Goal: Task Accomplishment & Management: Manage account settings

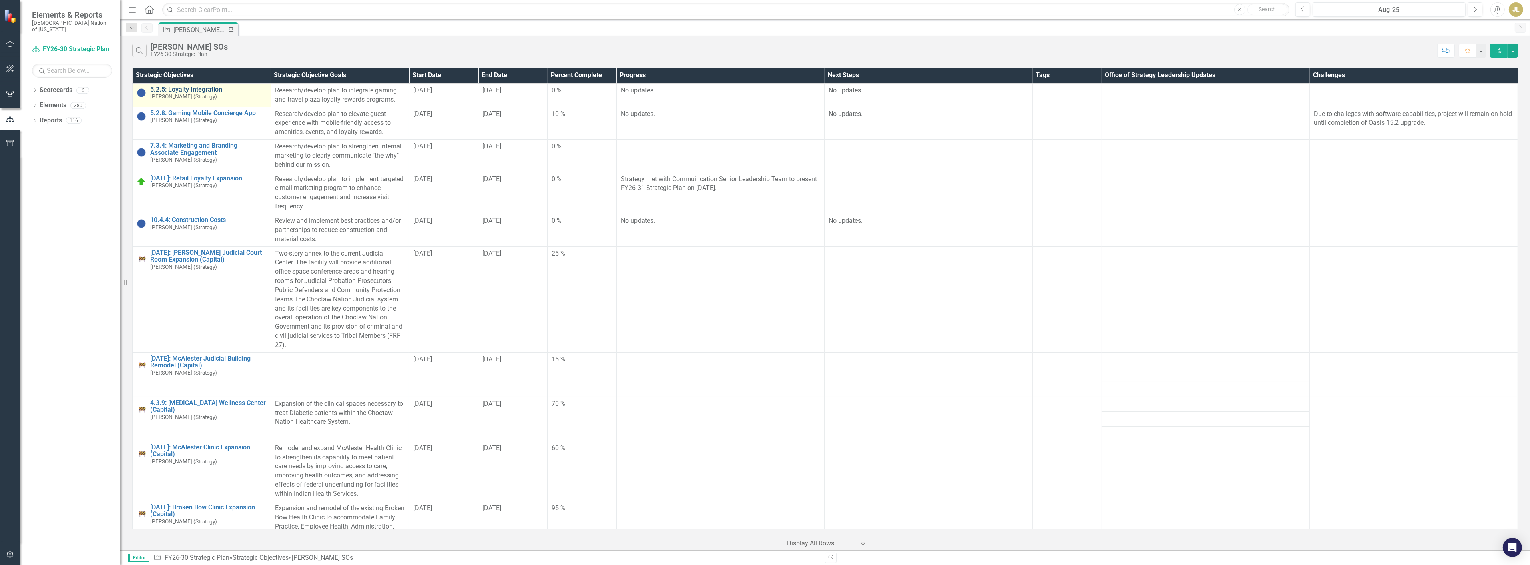
click at [189, 90] on link "5.2.5: Loyalty Integration" at bounding box center [208, 89] width 117 height 7
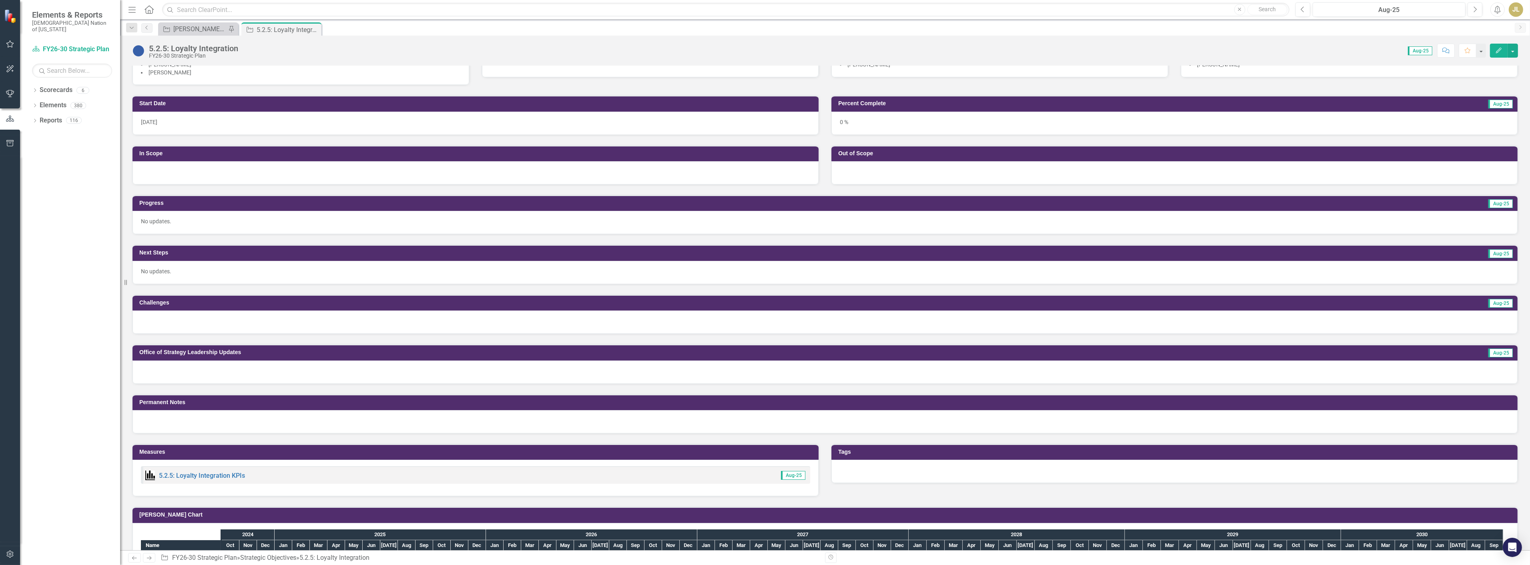
scroll to position [133, 0]
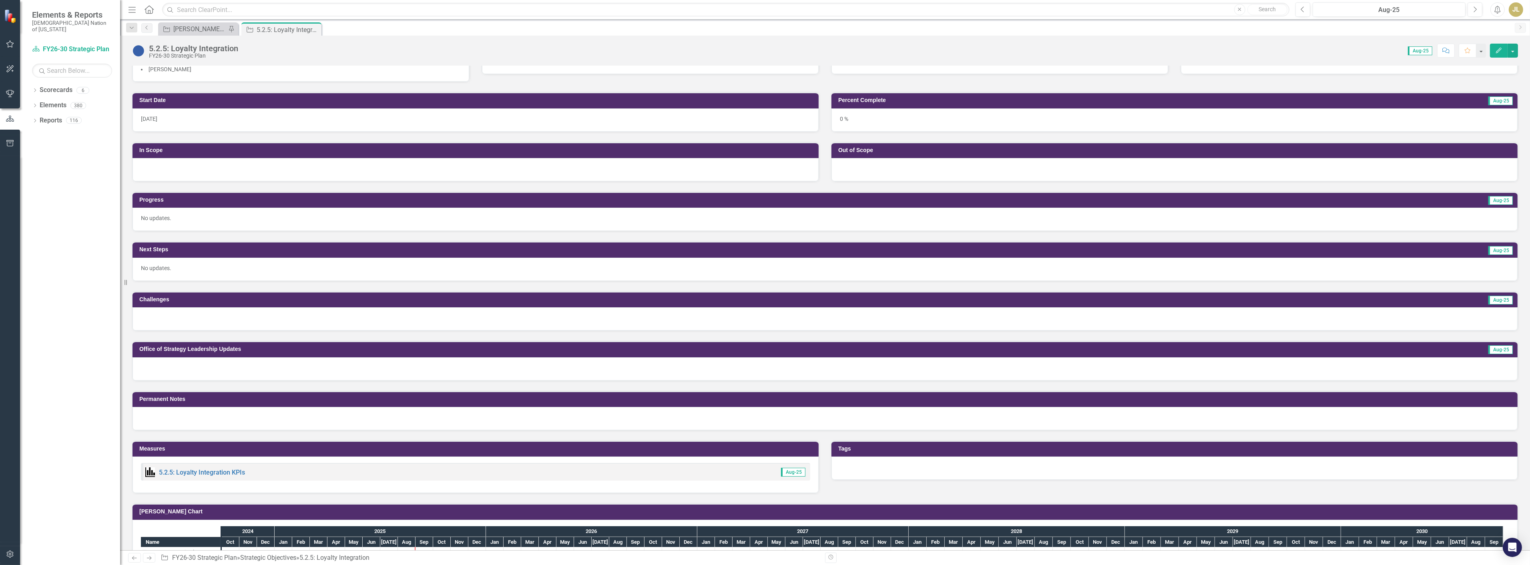
click at [233, 218] on p "No updates." at bounding box center [825, 218] width 1369 height 8
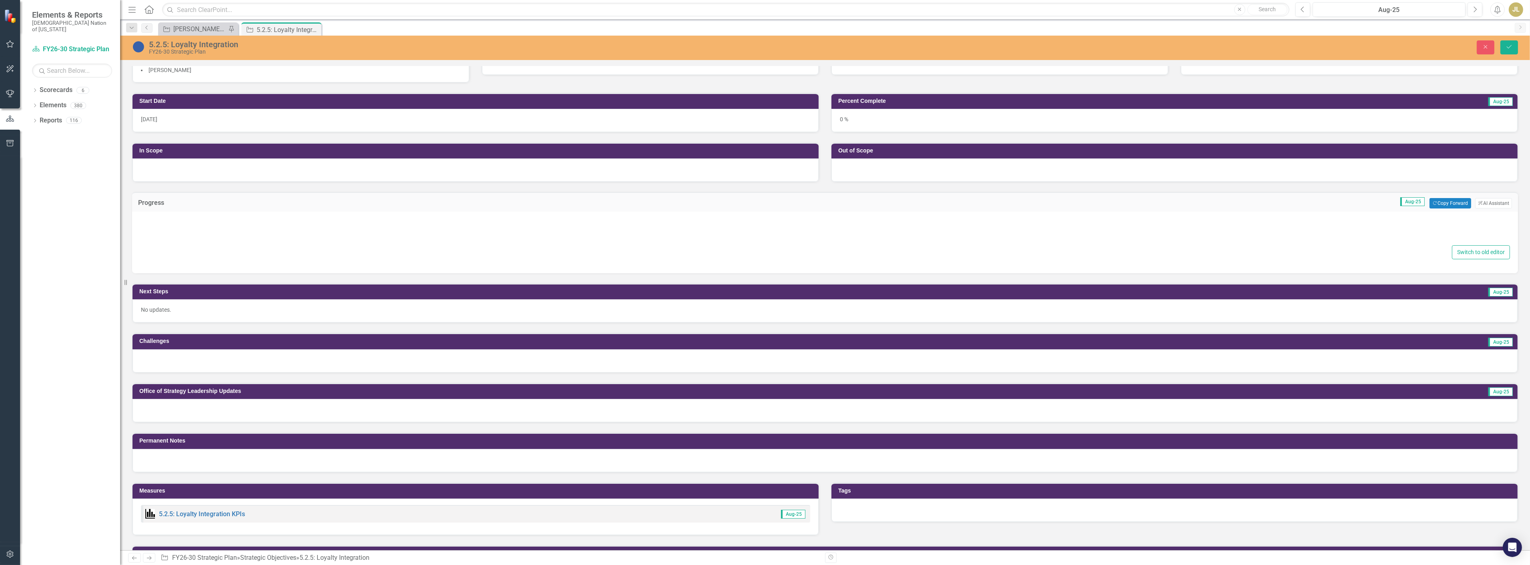
type textarea "<p>No updates.</p>"
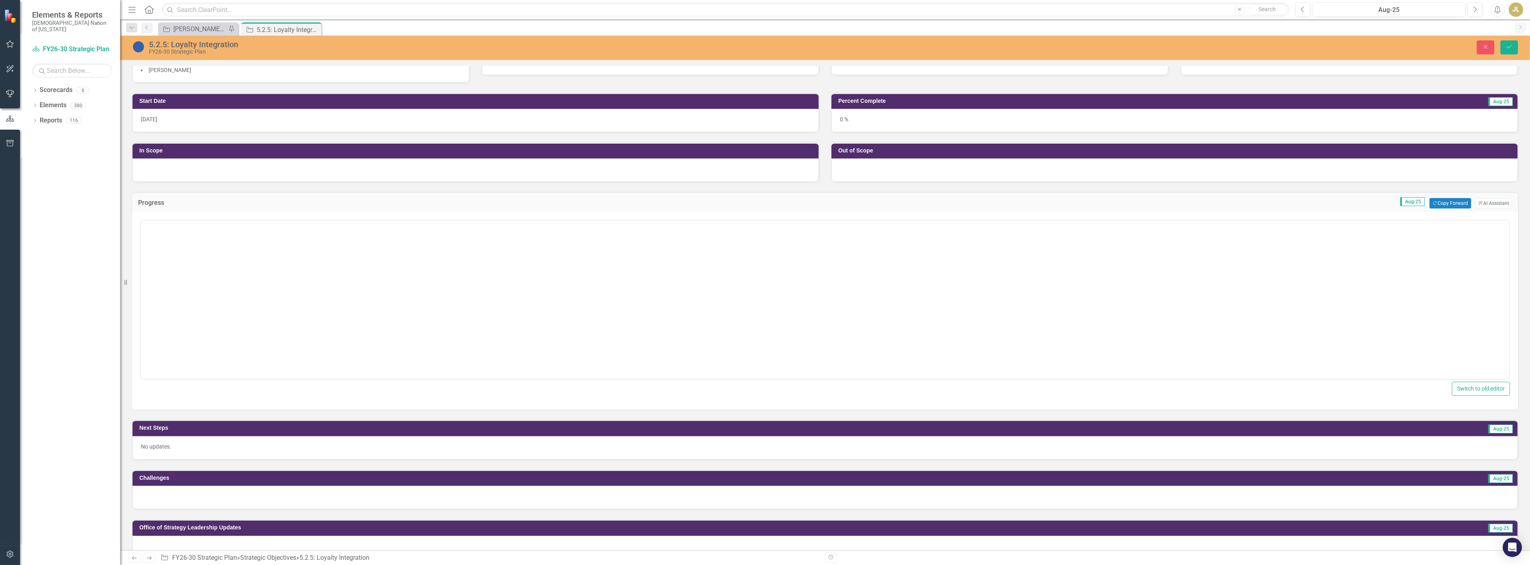
scroll to position [0, 0]
click at [225, 267] on body "No updates." at bounding box center [825, 299] width 1369 height 120
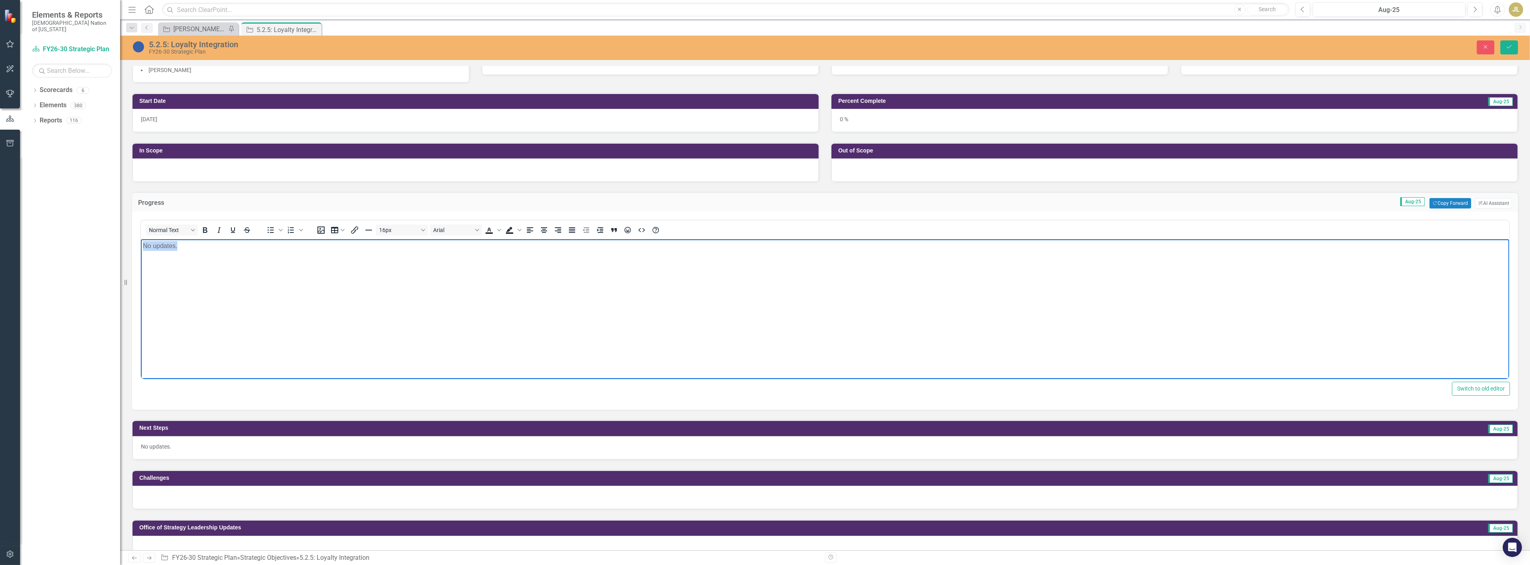
click at [225, 267] on body "No updates." at bounding box center [825, 299] width 1369 height 120
paste body "To enrich screen reader interactions, please activate Accessibility in Grammarl…"
click at [176, 250] on p "Commerce Gaming has confirmed they have a found a possible company that has wor…" at bounding box center [825, 246] width 1365 height 10
click at [242, 245] on p "Commerce Gaming has confirmed they have a found a possible company that has wor…" at bounding box center [825, 246] width 1365 height 10
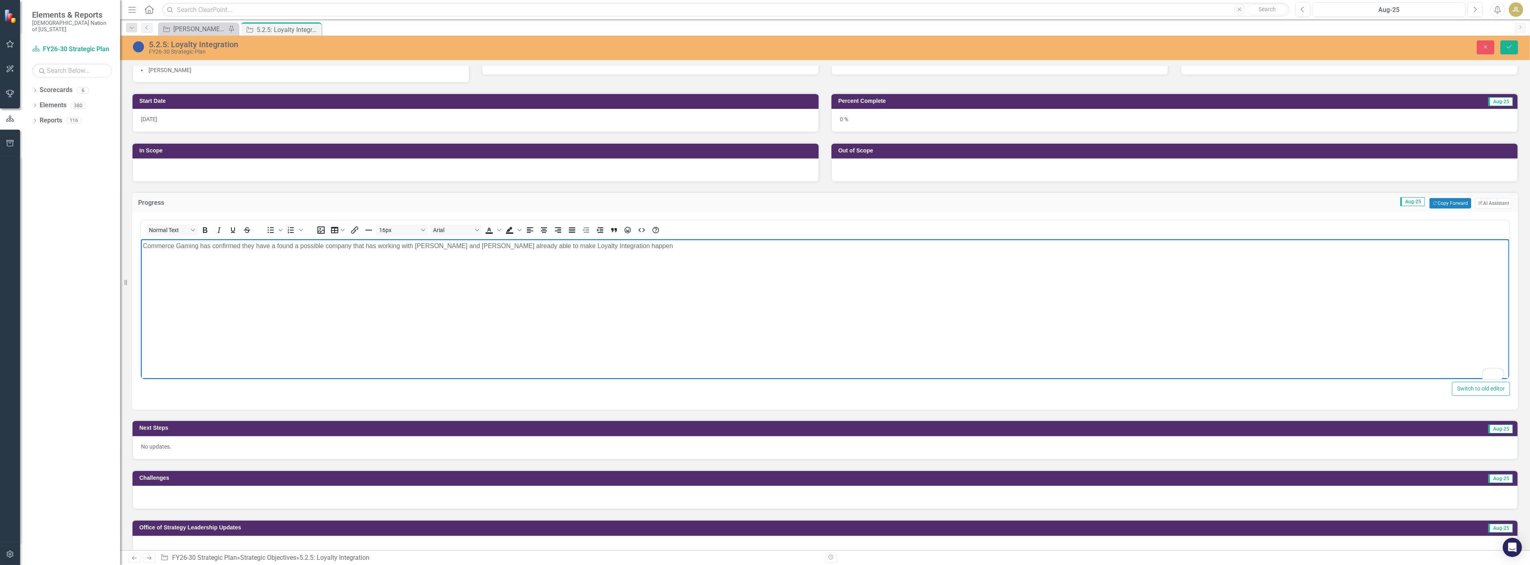
click at [293, 246] on p "Commerce Gaming has confirmed they have a found a possible company that has wor…" at bounding box center [825, 246] width 1365 height 10
click at [397, 246] on p "Commerce Gaming has confirmed they have found a possible company that has worki…" at bounding box center [825, 246] width 1365 height 10
click at [406, 249] on p "Commerce Gaming has confirmed they have found a possible company that has worke…" at bounding box center [825, 246] width 1365 height 10
click at [418, 246] on p "Commerce Gaming has confirmed they have found a possible company that has worke…" at bounding box center [825, 246] width 1365 height 10
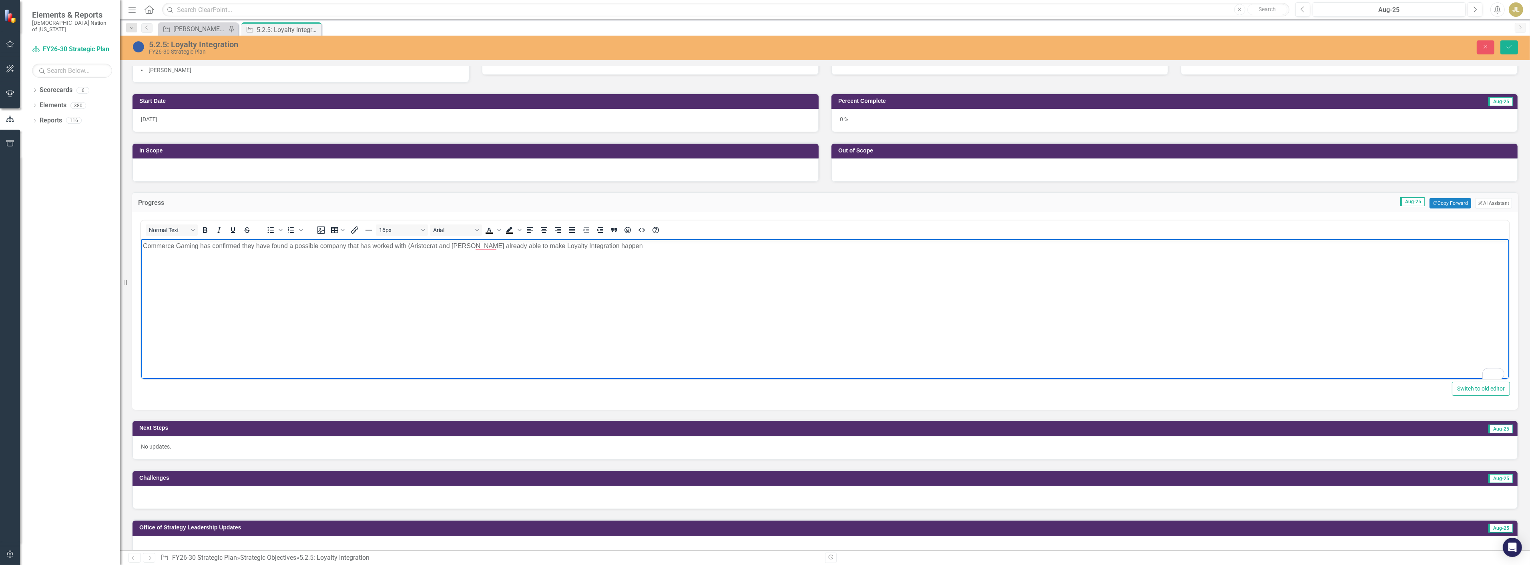
click at [410, 246] on p "Commerce Gaming has confirmed they have found a possible company that has worke…" at bounding box center [825, 246] width 1365 height 10
click at [498, 250] on p "Commerce Gaming has confirmed they have found a possible company that has worke…" at bounding box center [825, 246] width 1365 height 10
drag, startPoint x: 559, startPoint y: 245, endPoint x: 526, endPoint y: 245, distance: 33.2
click at [526, 245] on p "Commerce Gaming has confirmed they have found a possible company that has worke…" at bounding box center [825, 246] width 1365 height 10
click at [621, 249] on p "Commerce Gaming has confirmed they have found a possible company that has worke…" at bounding box center [825, 246] width 1365 height 10
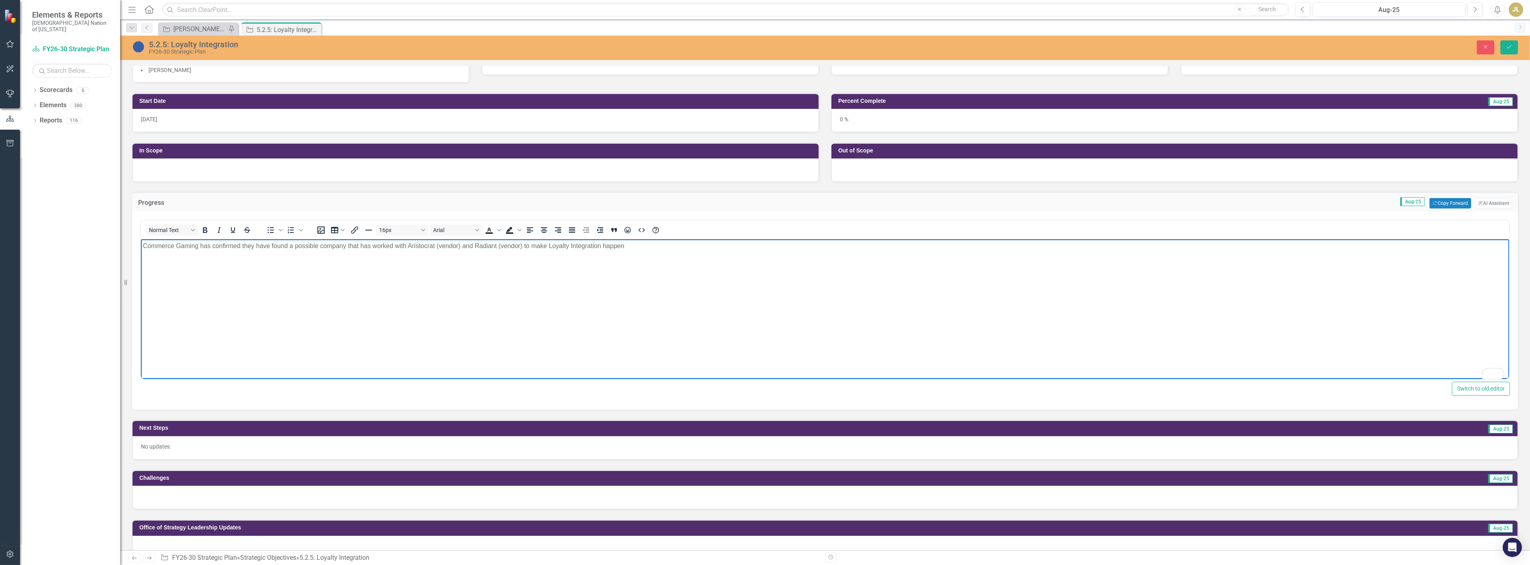
click at [641, 249] on p "Commerce Gaming has confirmed they have found a possible company that has worke…" at bounding box center [825, 246] width 1365 height 10
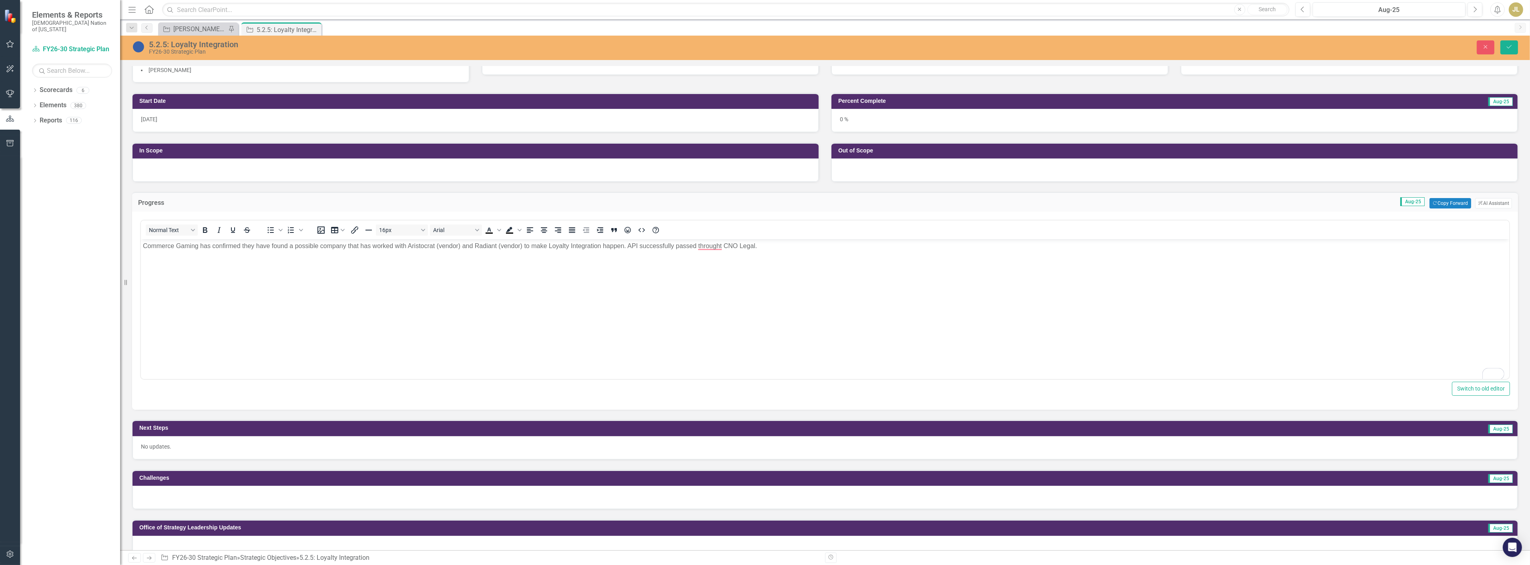
click at [287, 451] on div "No updates." at bounding box center [825, 447] width 1385 height 23
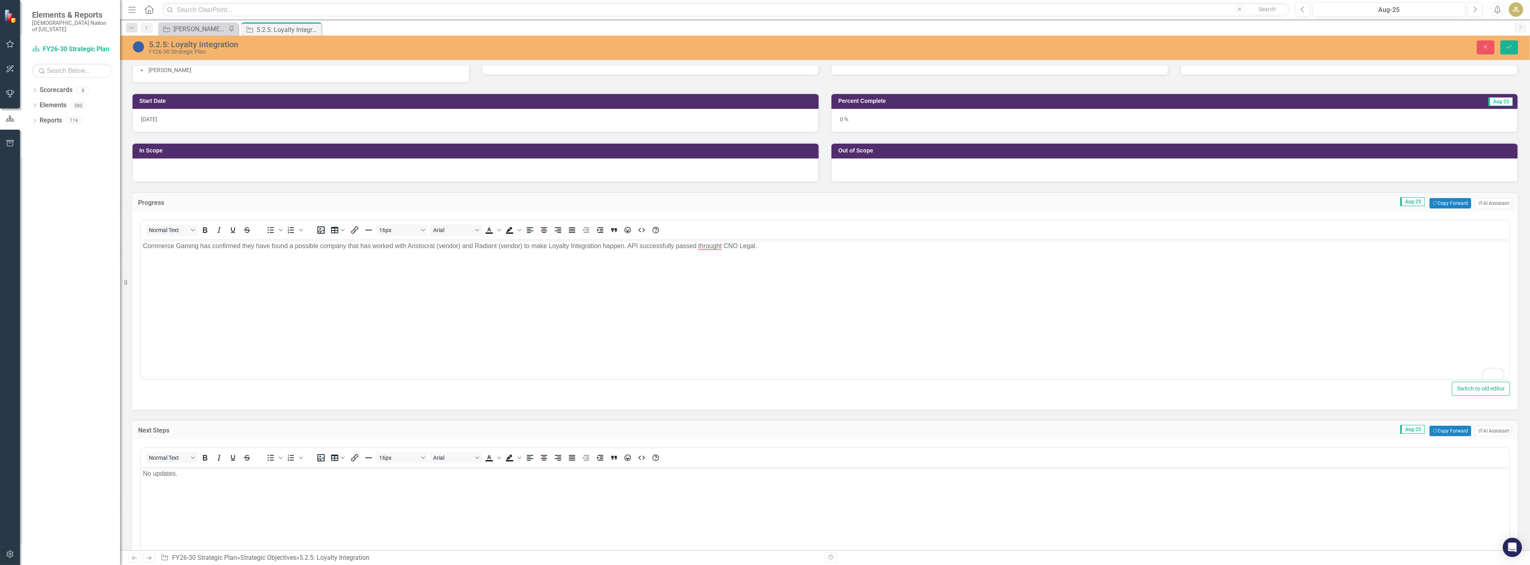
click at [243, 476] on p "No updates." at bounding box center [825, 474] width 1365 height 10
click at [1510, 47] on icon "submit" at bounding box center [1509, 46] width 5 height 3
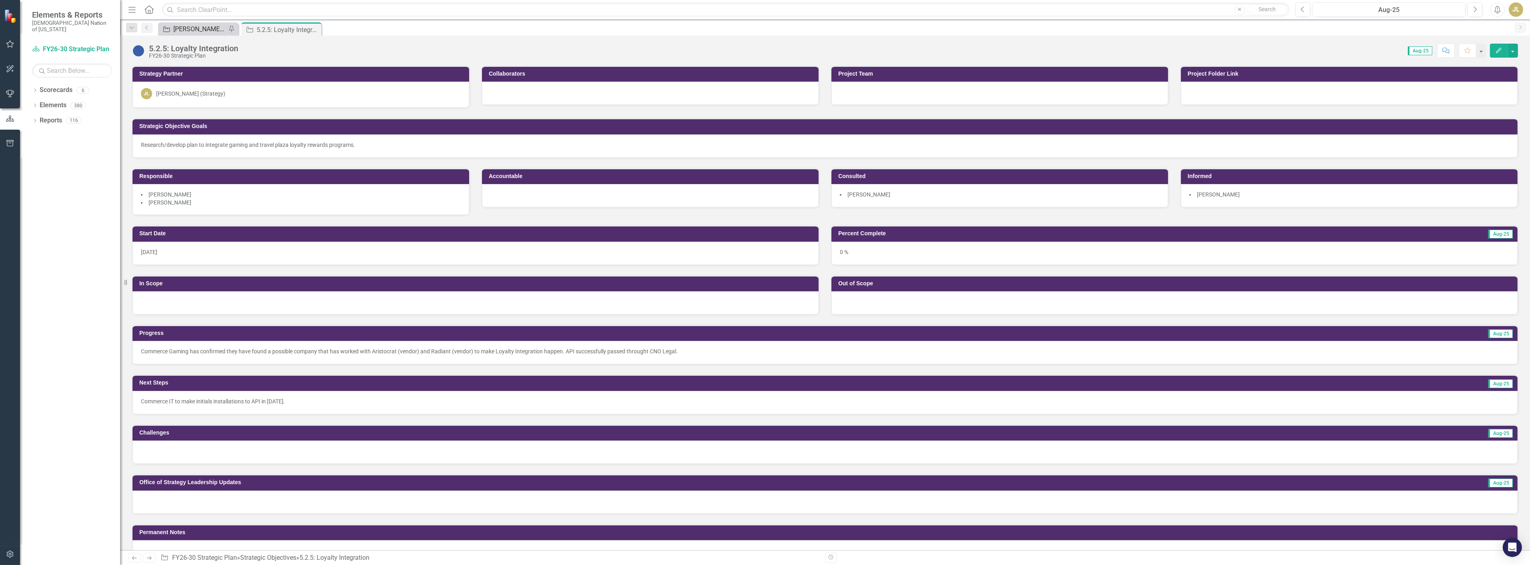
click at [204, 25] on div "[PERSON_NAME] SOs" at bounding box center [199, 29] width 53 height 10
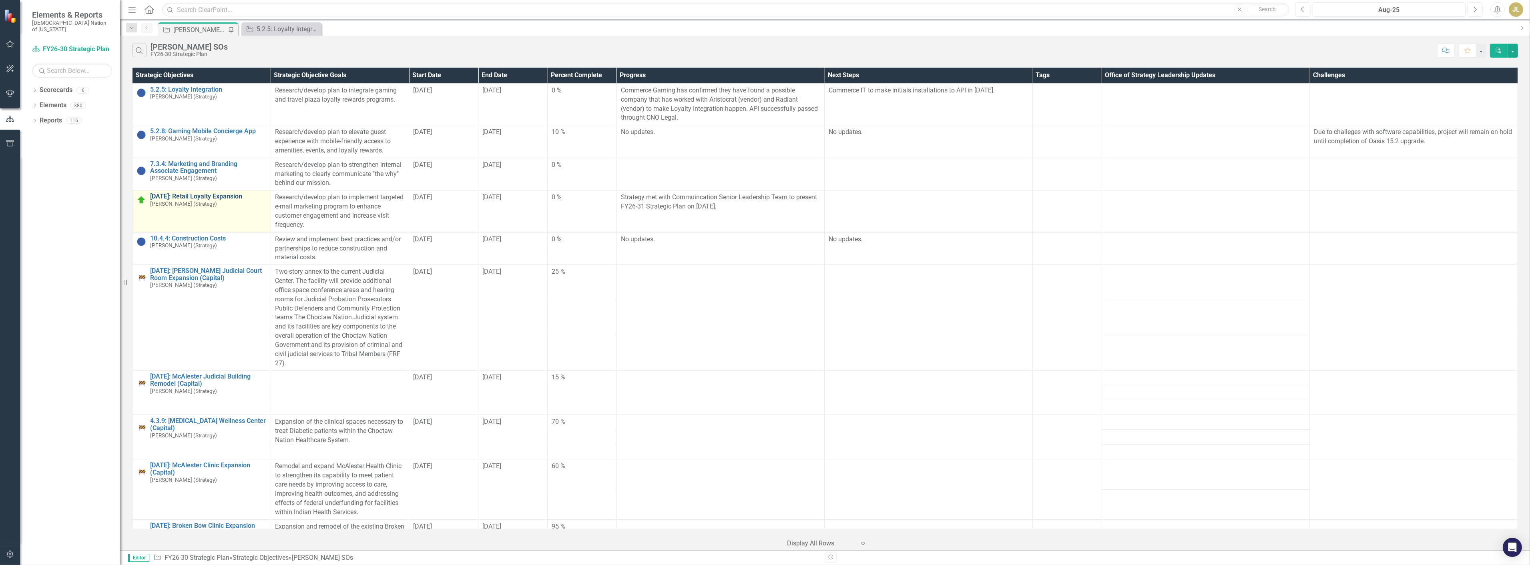
click at [222, 197] on link "[DATE]: Retail Loyalty Expansion" at bounding box center [208, 196] width 117 height 7
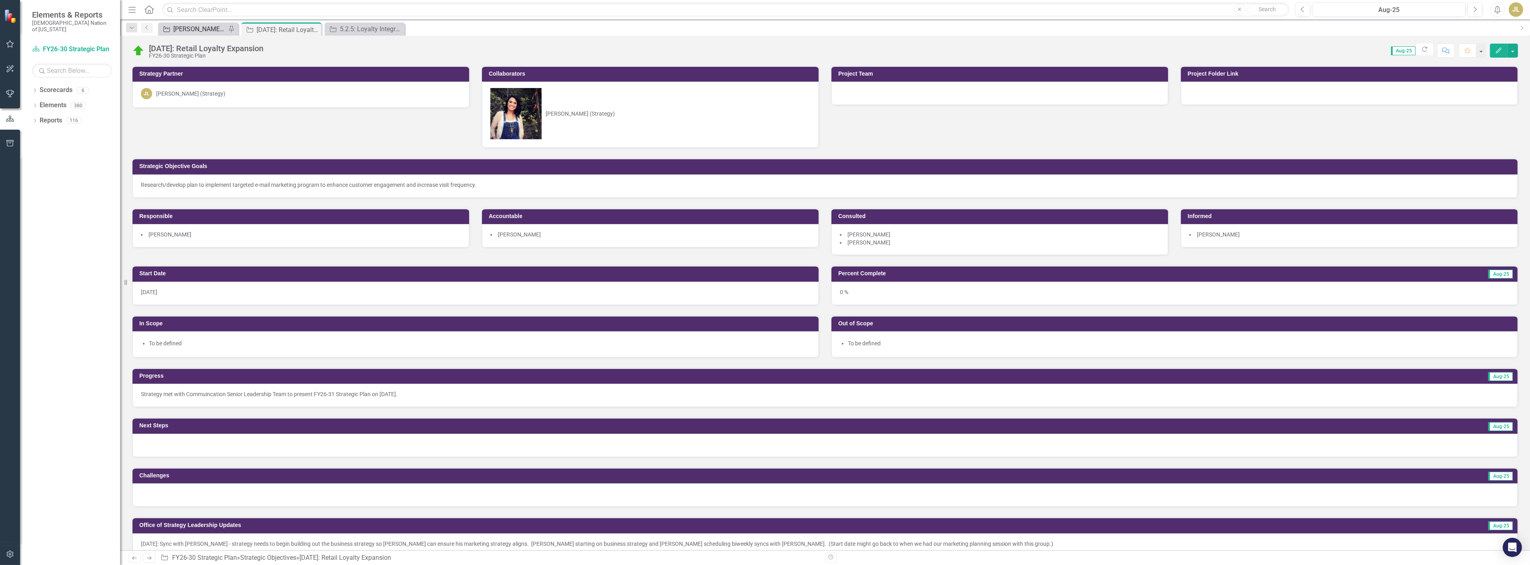
click at [195, 30] on div "[PERSON_NAME] SOs" at bounding box center [199, 29] width 53 height 10
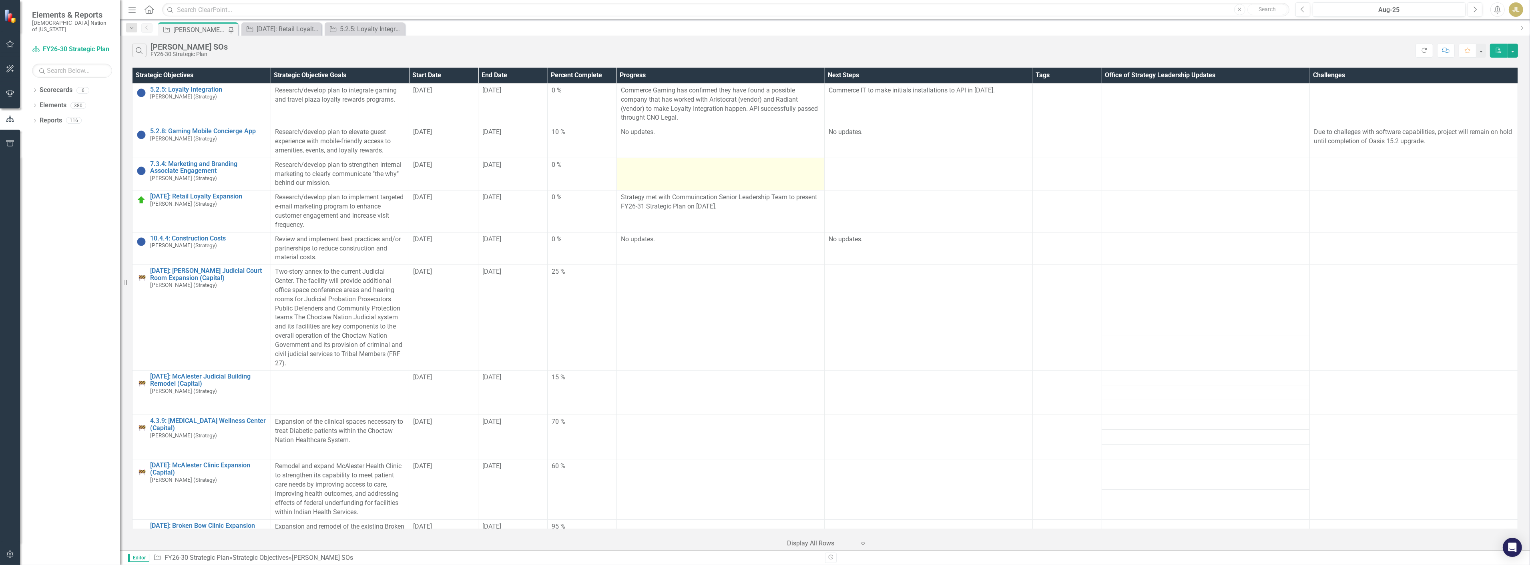
click at [639, 166] on div at bounding box center [721, 166] width 200 height 10
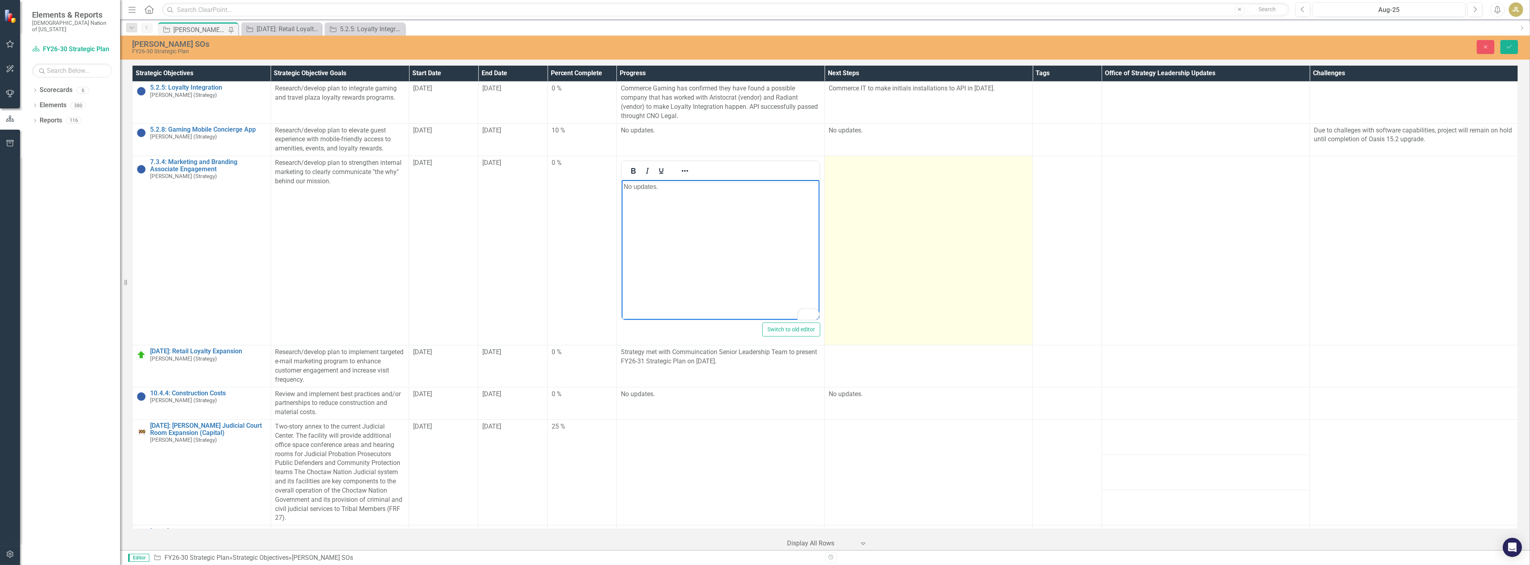
click at [881, 240] on td at bounding box center [929, 250] width 208 height 189
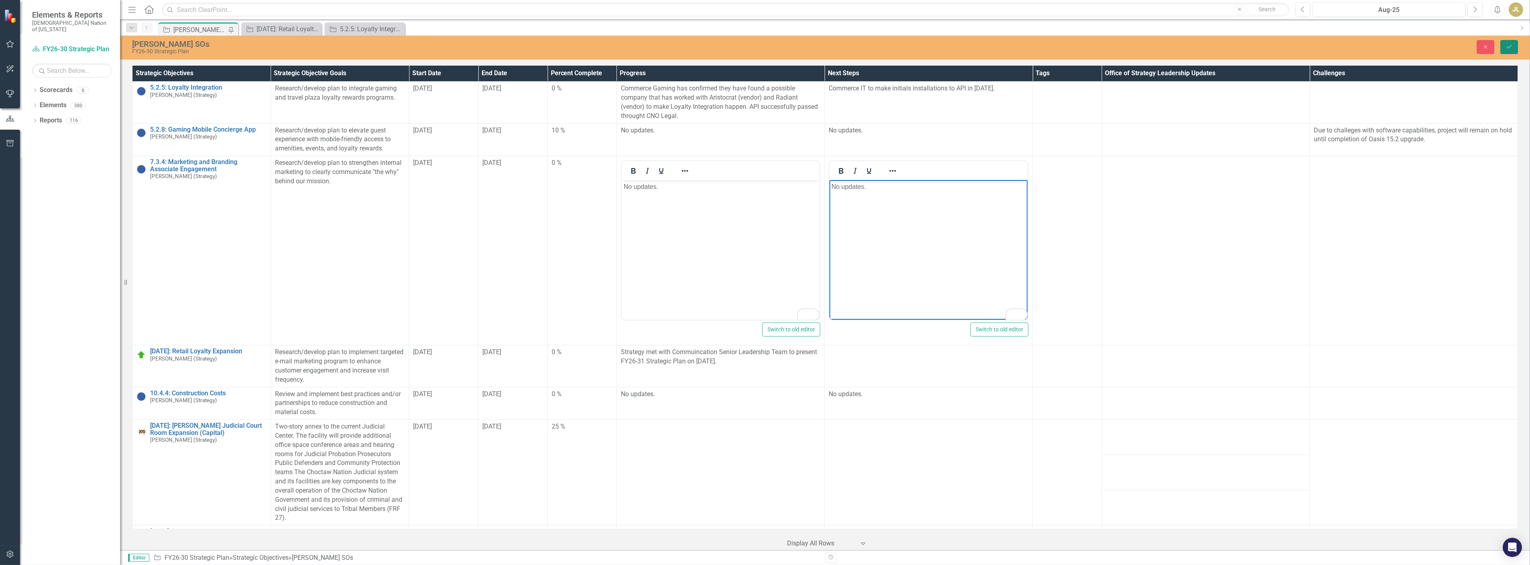
click at [1505, 42] on button "Save" at bounding box center [1510, 47] width 18 height 14
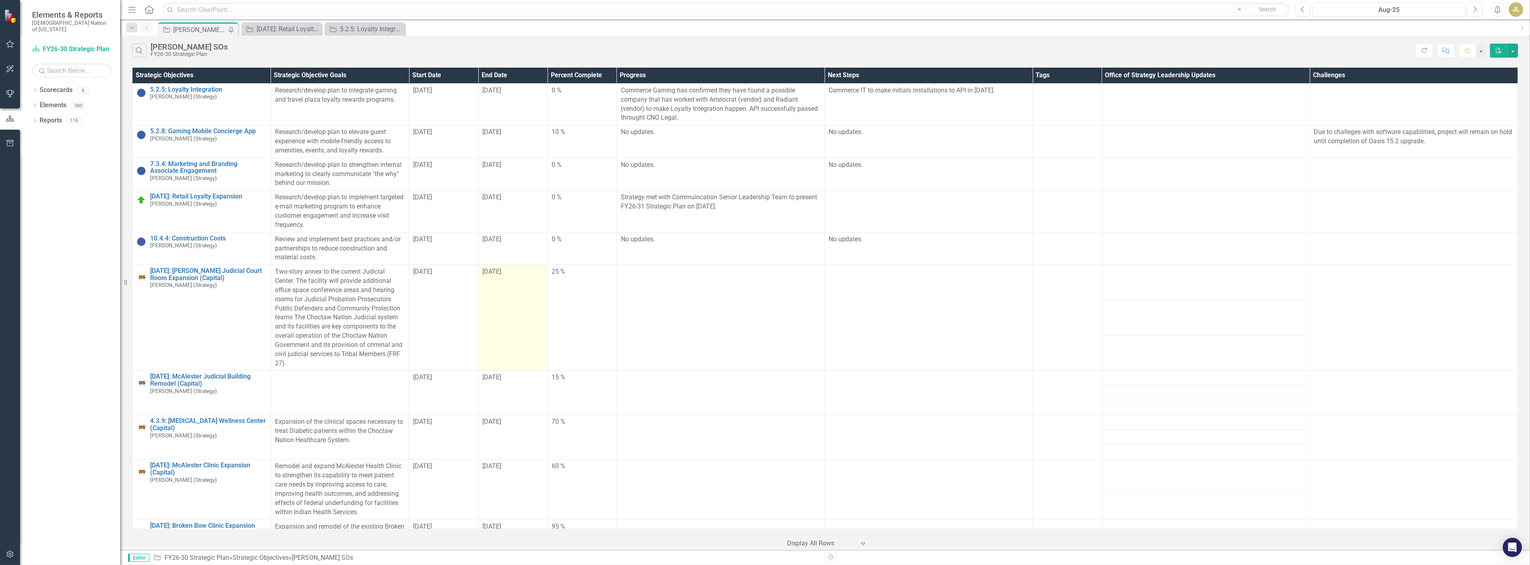
scroll to position [267, 0]
